Goal: Navigation & Orientation: Find specific page/section

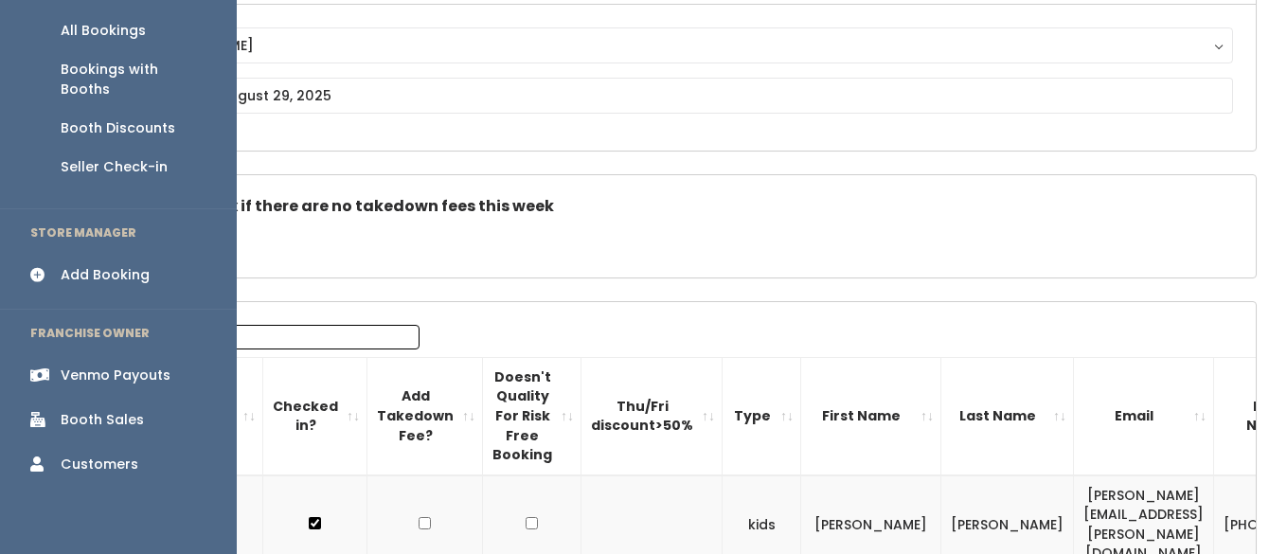
scroll to position [238, 0]
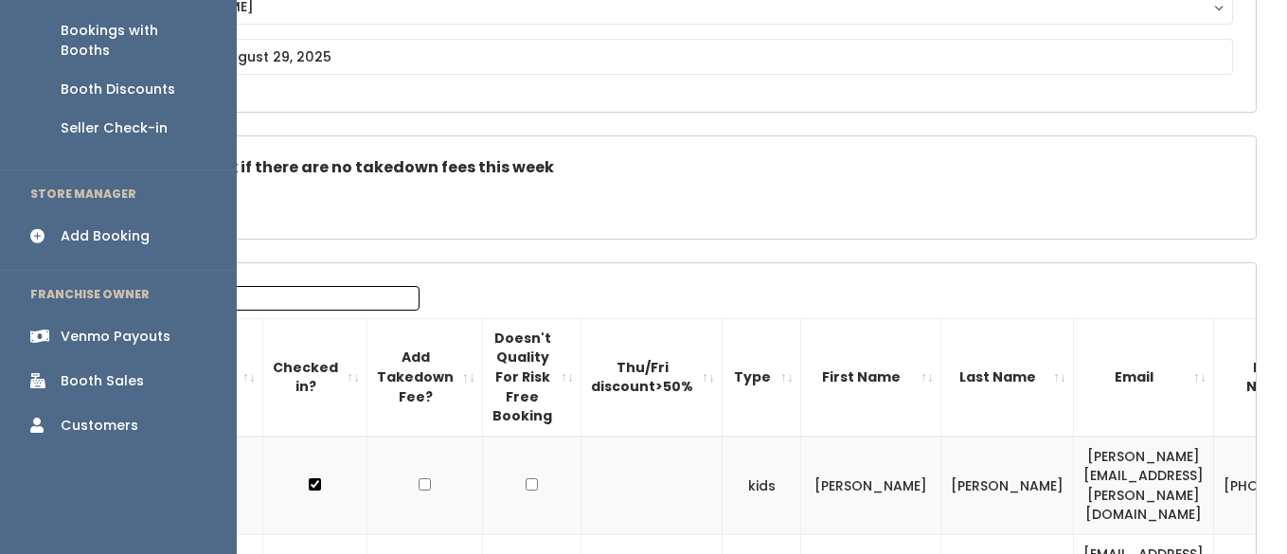
click at [100, 371] on div "Booth Sales" at bounding box center [102, 381] width 83 height 20
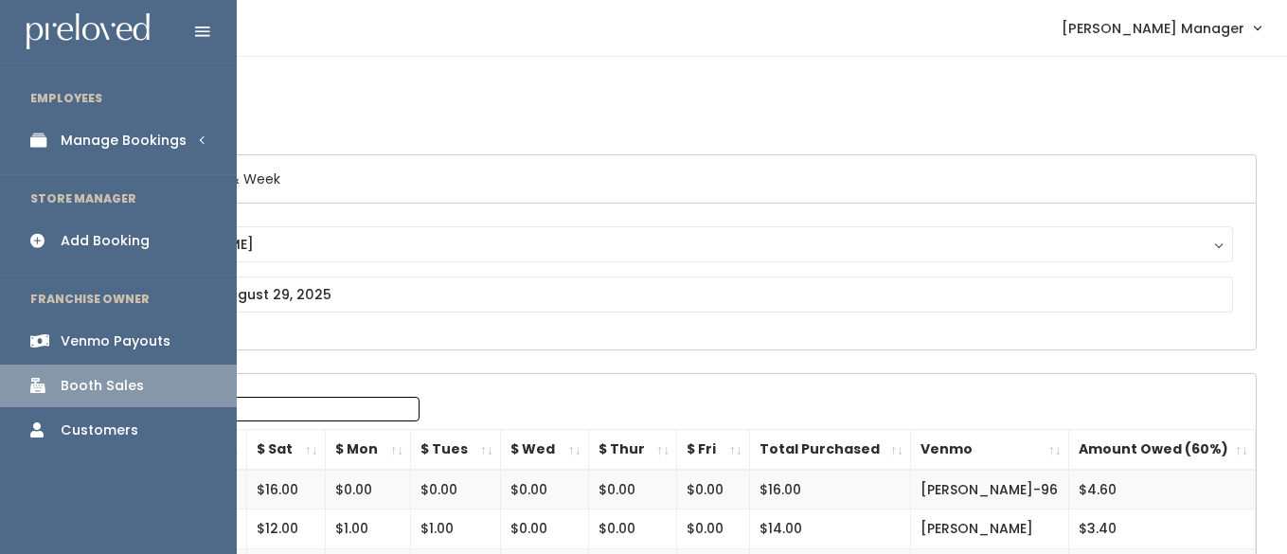
click at [86, 134] on div "Manage Bookings" at bounding box center [124, 141] width 126 height 20
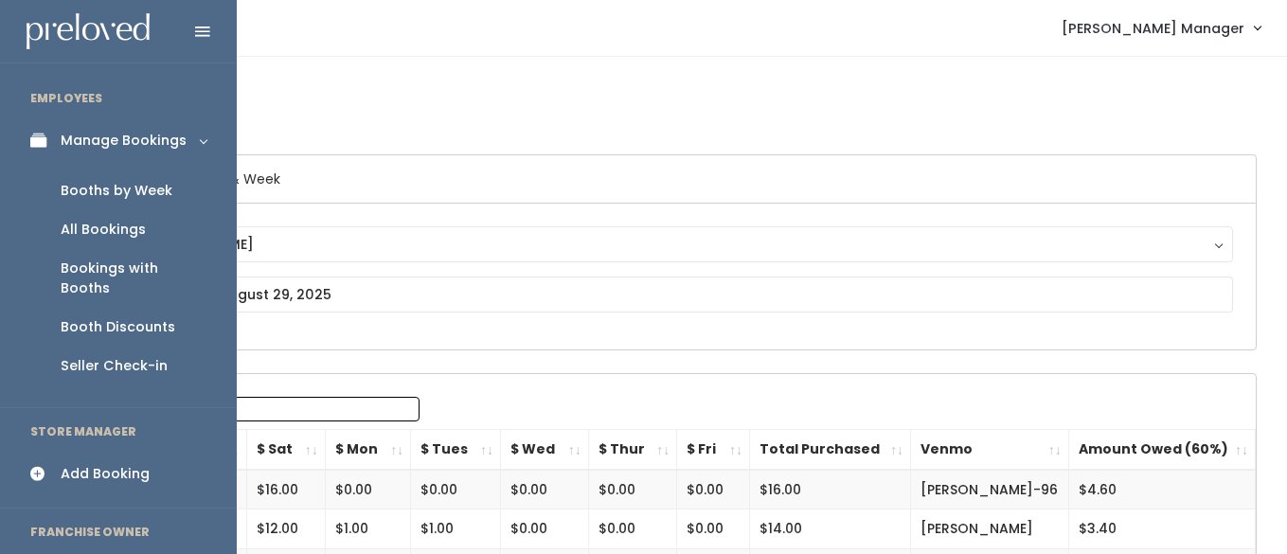
click at [96, 190] on div "Booths by Week" at bounding box center [117, 191] width 112 height 20
